Goal: Task Accomplishment & Management: Manage account settings

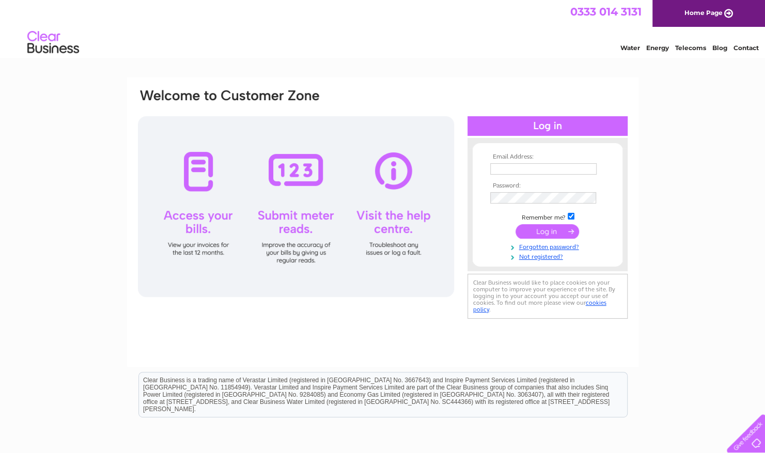
type input "el.hooper@hotmail.co.uk"
click at [539, 228] on input "submit" at bounding box center [547, 231] width 64 height 14
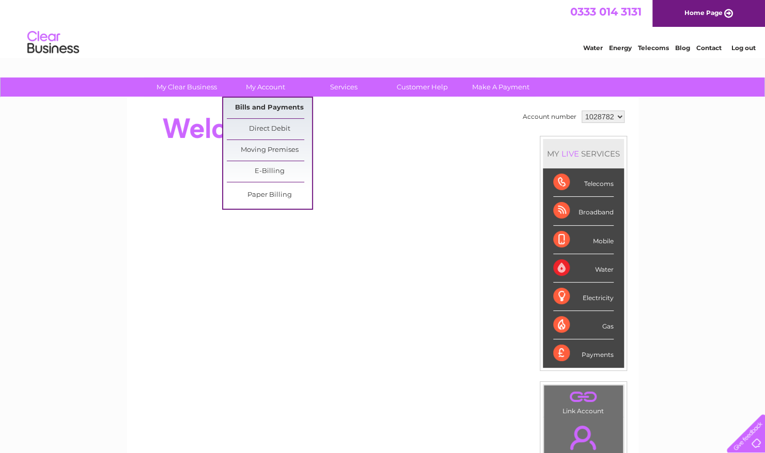
click at [273, 108] on link "Bills and Payments" at bounding box center [269, 108] width 85 height 21
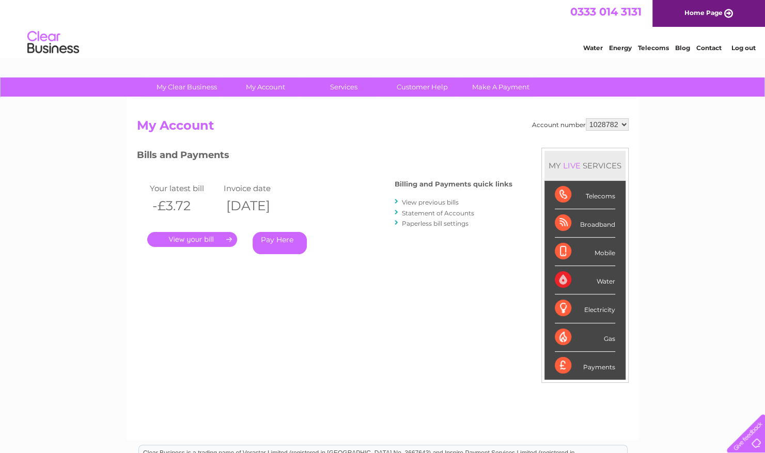
click at [273, 108] on div "Account number 1028782 My Account MY LIVE SERVICES Telecoms Broadband Mobile Wa…" at bounding box center [382, 269] width 511 height 342
click at [197, 240] on link "." at bounding box center [192, 239] width 90 height 15
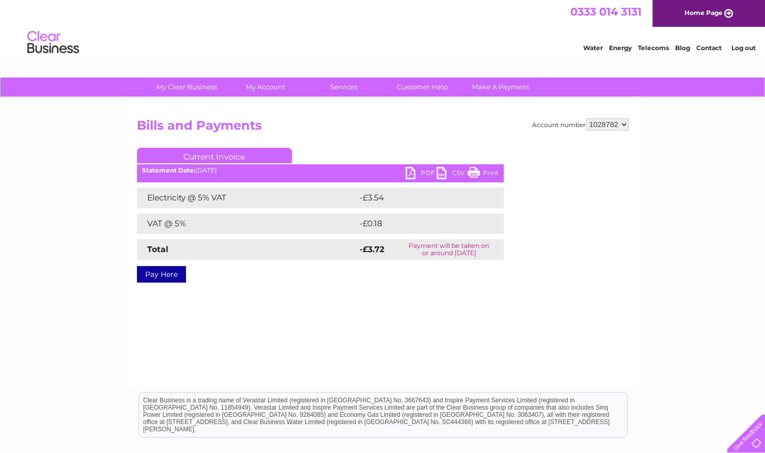
click at [409, 176] on link "PDF" at bounding box center [420, 174] width 31 height 15
